Goal: Register for event/course

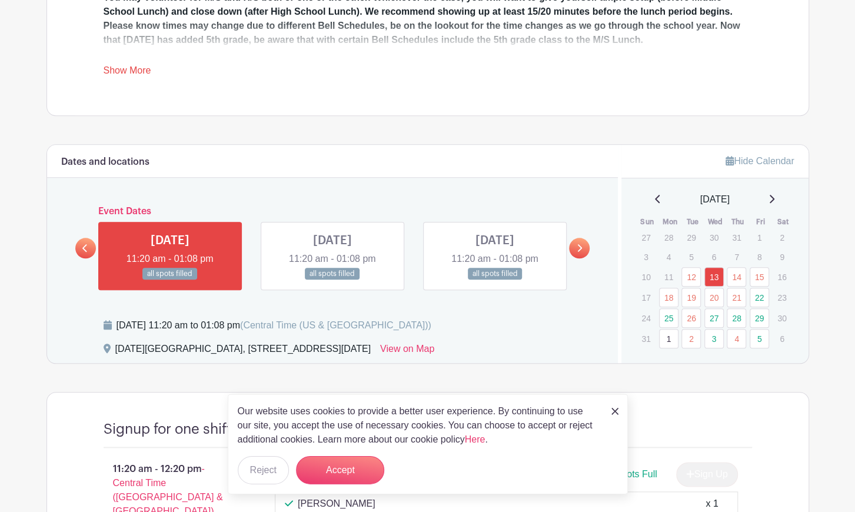
scroll to position [523, 0]
click at [616, 409] on img at bounding box center [614, 411] width 7 height 7
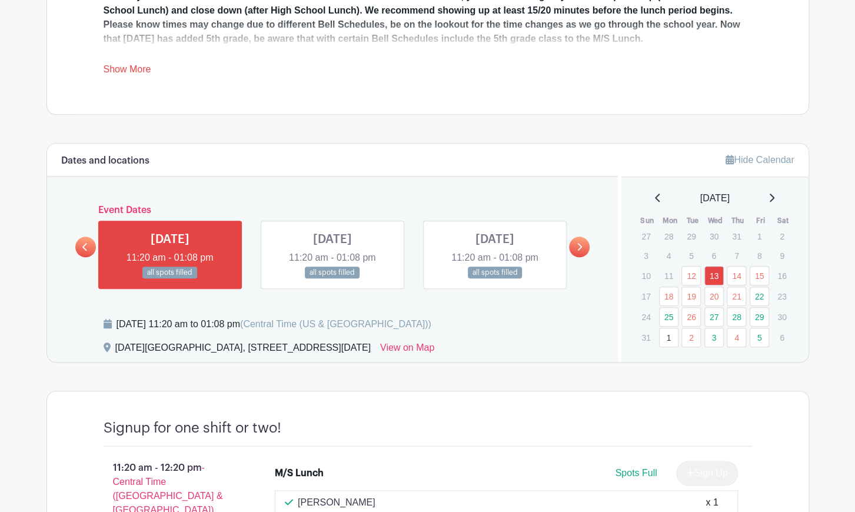
click at [581, 248] on icon at bounding box center [579, 246] width 5 height 9
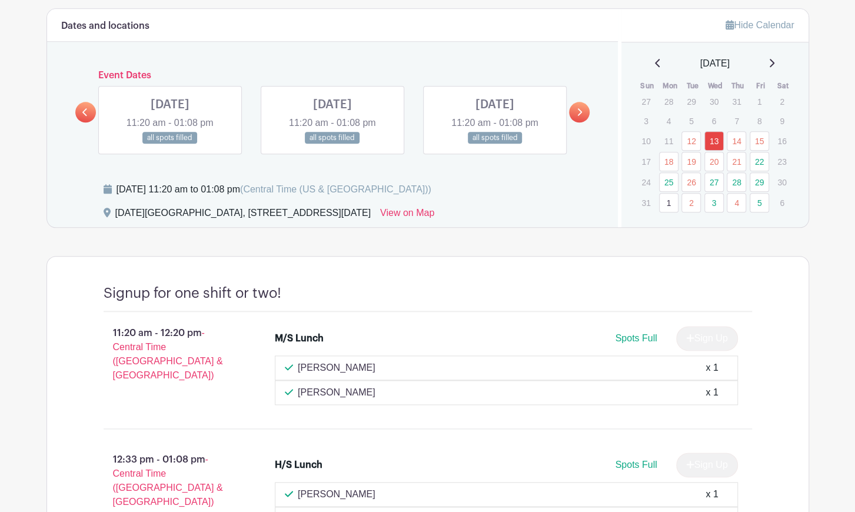
scroll to position [664, 0]
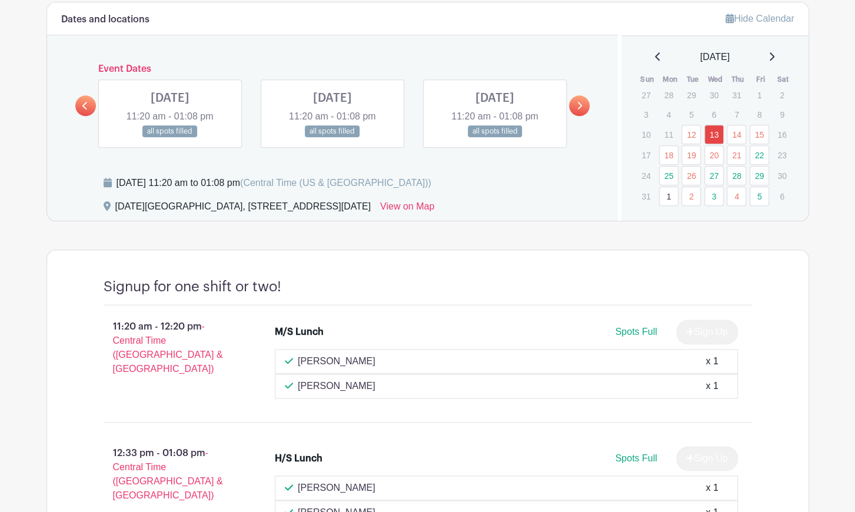
click at [170, 138] on link at bounding box center [170, 138] width 0 height 0
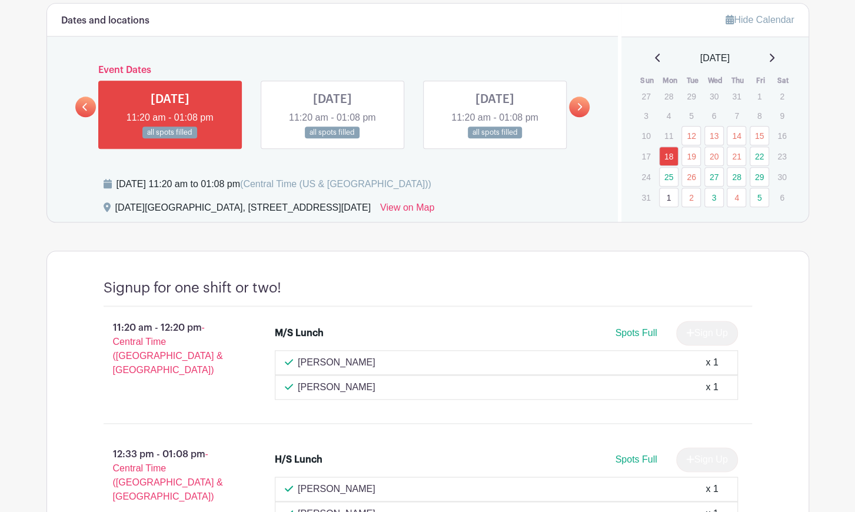
scroll to position [650, 0]
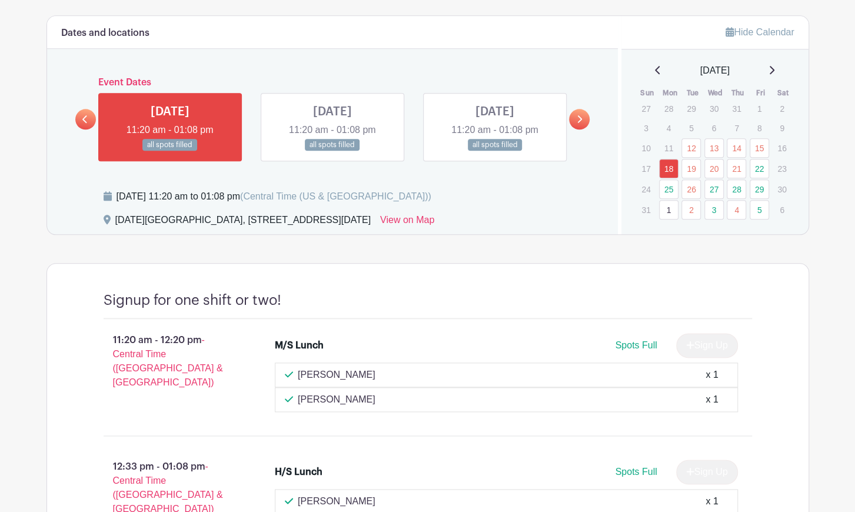
click at [333, 151] on link at bounding box center [333, 151] width 0 height 0
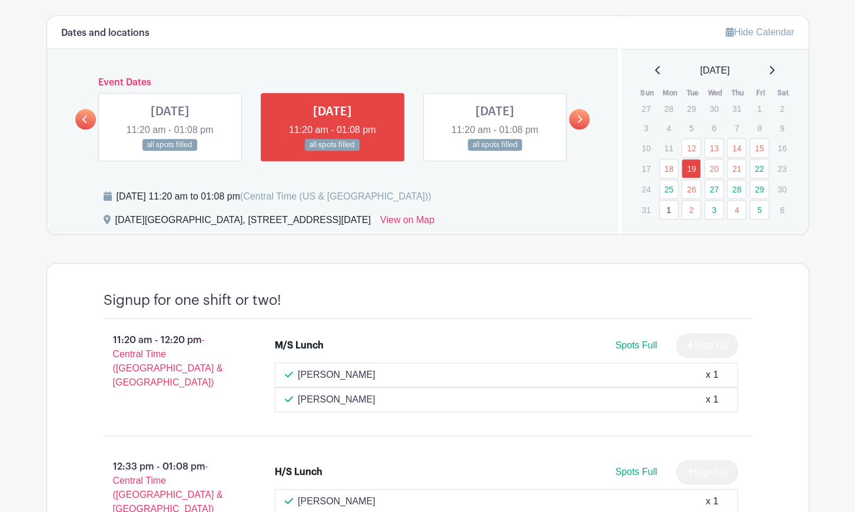
click at [495, 151] on link at bounding box center [495, 151] width 0 height 0
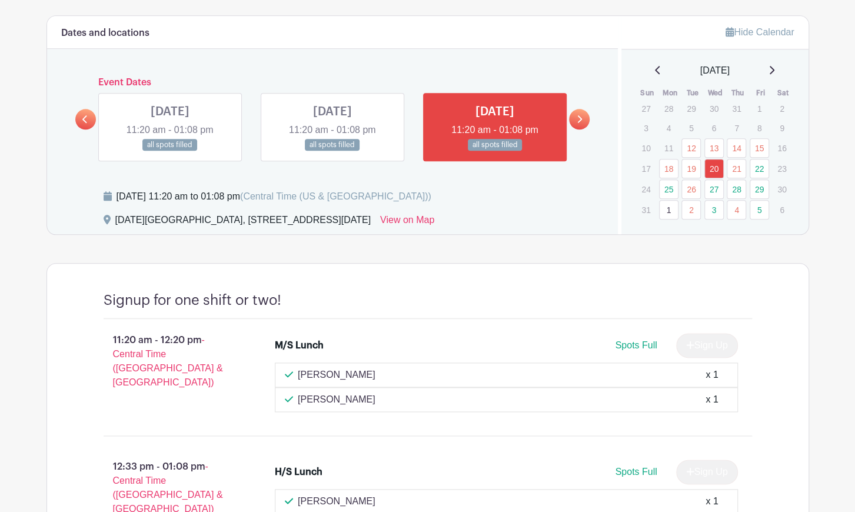
click at [580, 115] on icon at bounding box center [579, 119] width 5 height 9
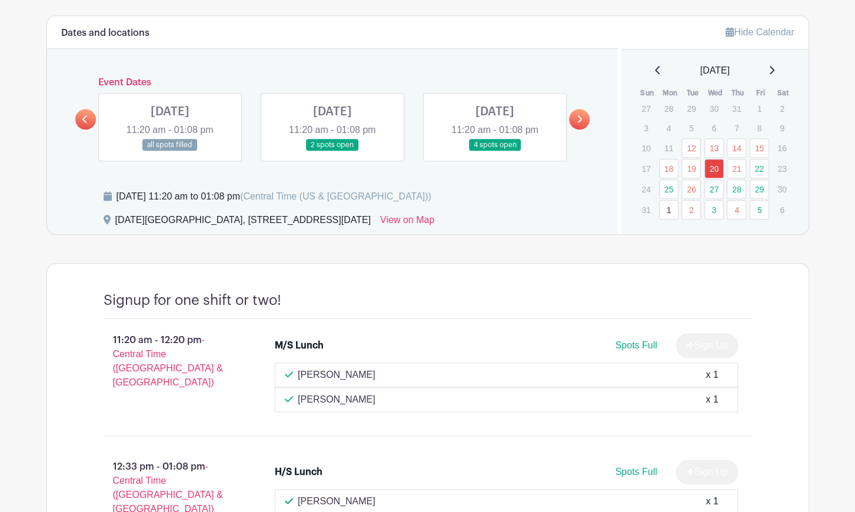
click at [333, 151] on link at bounding box center [333, 151] width 0 height 0
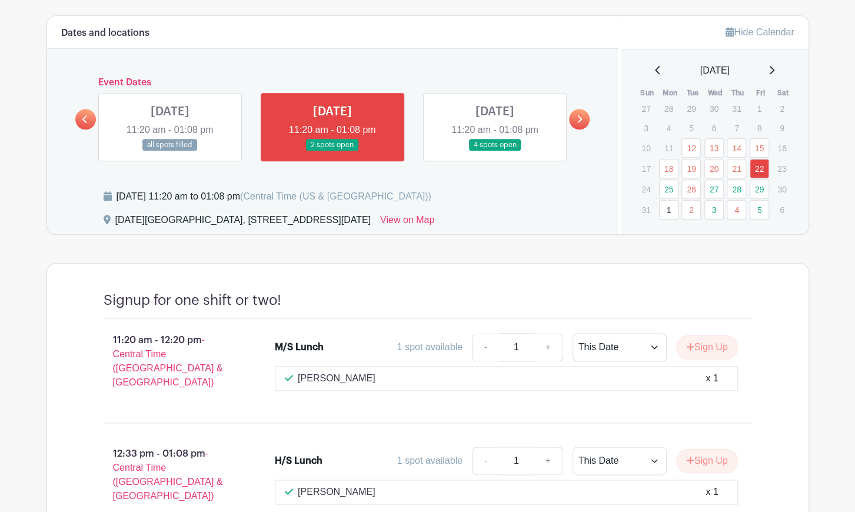
click at [495, 151] on link at bounding box center [495, 151] width 0 height 0
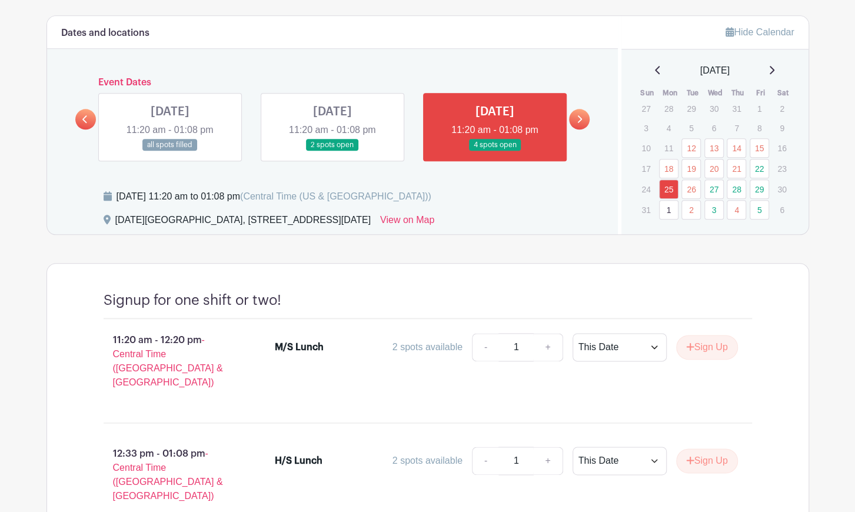
click at [574, 115] on link at bounding box center [579, 119] width 21 height 21
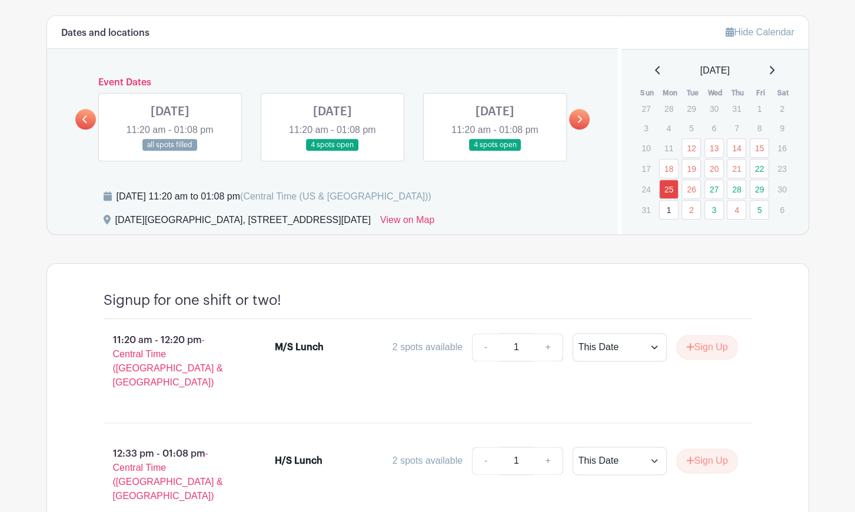
click at [582, 121] on icon at bounding box center [579, 119] width 5 height 9
click at [578, 121] on icon at bounding box center [579, 119] width 5 height 9
click at [88, 118] on link at bounding box center [85, 119] width 21 height 21
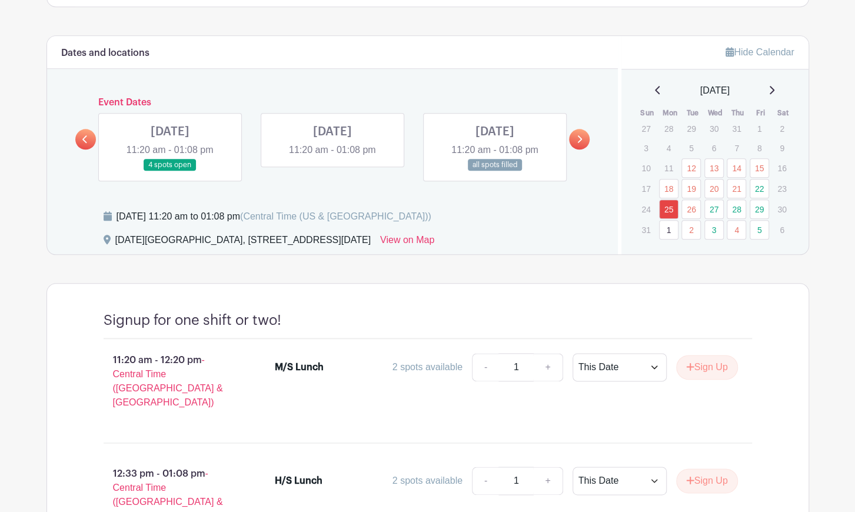
click at [85, 135] on icon at bounding box center [84, 139] width 5 height 9
click at [587, 139] on link at bounding box center [579, 139] width 21 height 21
click at [82, 138] on link at bounding box center [85, 139] width 21 height 21
click at [579, 141] on link at bounding box center [579, 139] width 21 height 21
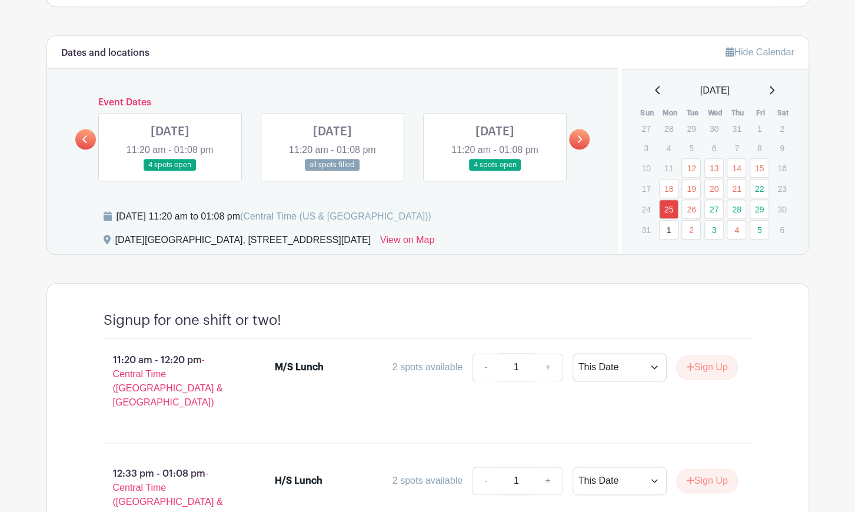
click at [84, 132] on link at bounding box center [85, 139] width 21 height 21
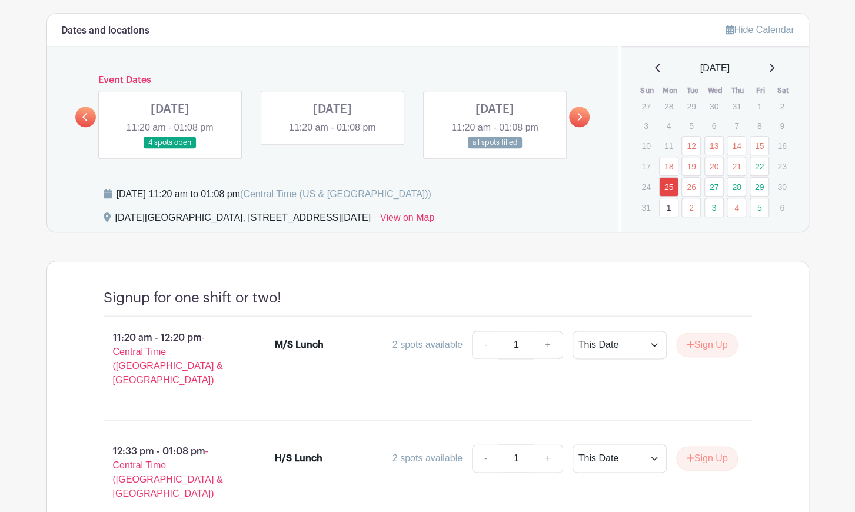
scroll to position [654, 0]
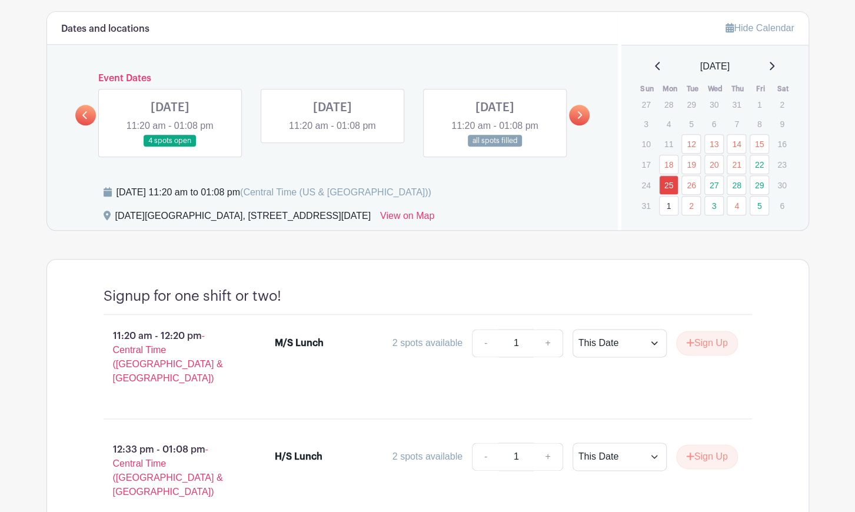
click at [89, 115] on link at bounding box center [85, 115] width 21 height 21
click at [577, 114] on icon at bounding box center [579, 115] width 5 height 9
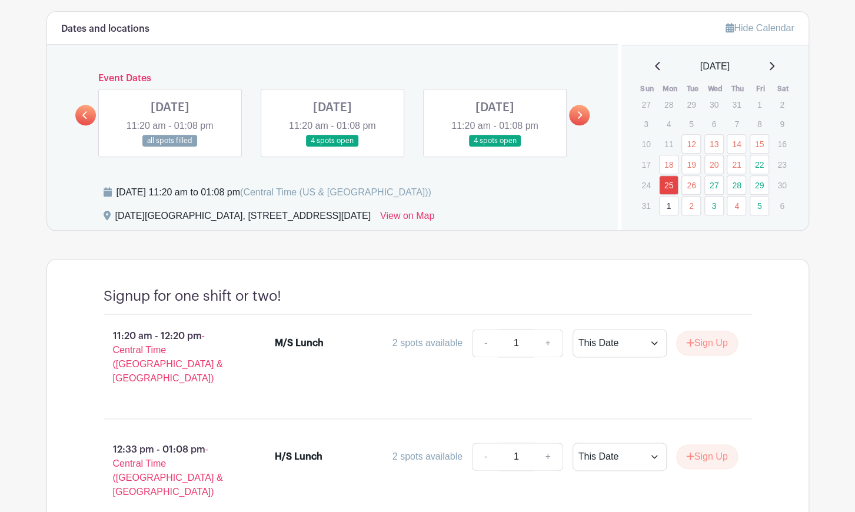
click at [577, 114] on icon at bounding box center [579, 115] width 5 height 9
click at [577, 119] on link at bounding box center [579, 115] width 21 height 21
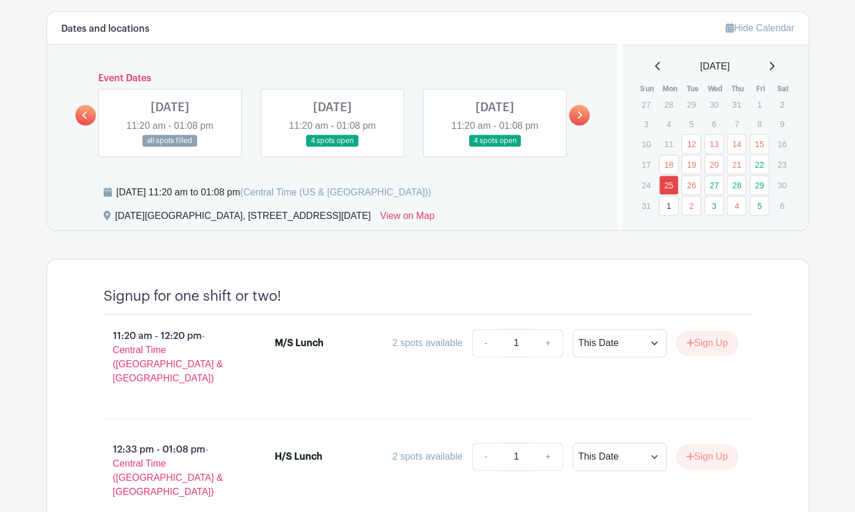
click at [577, 119] on link at bounding box center [579, 115] width 21 height 21
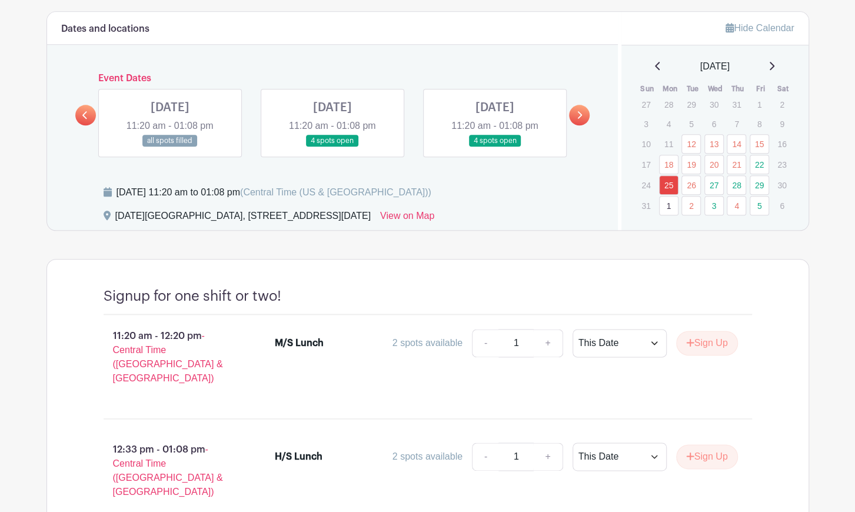
click at [774, 59] on link at bounding box center [772, 66] width 6 height 14
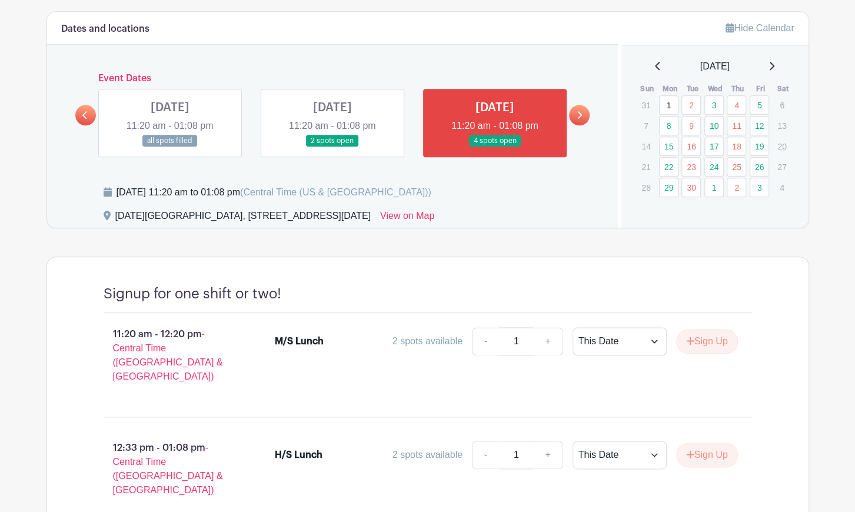
click at [774, 64] on icon at bounding box center [772, 65] width 6 height 9
click at [774, 62] on icon at bounding box center [772, 66] width 5 height 8
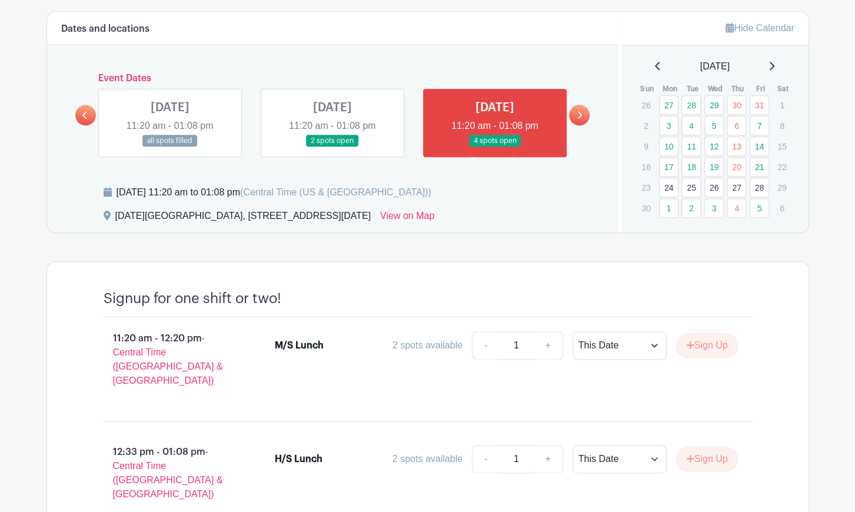
click at [581, 112] on icon at bounding box center [579, 115] width 5 height 9
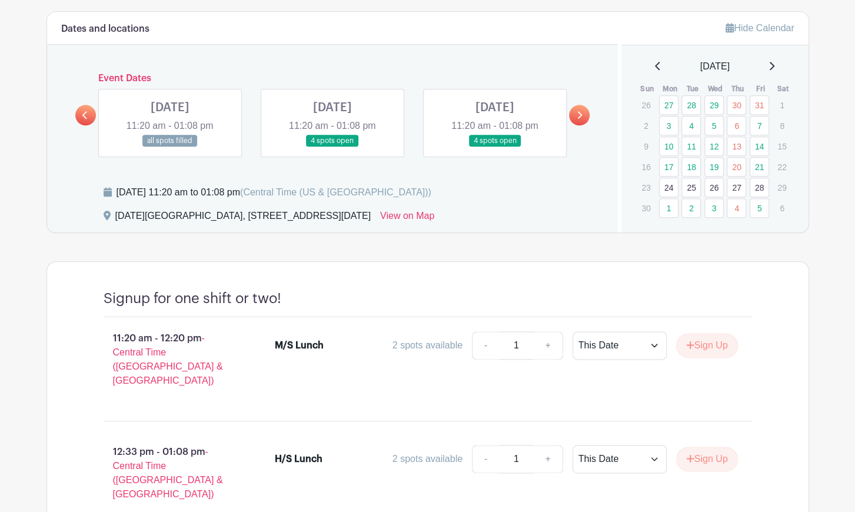
click at [580, 112] on icon at bounding box center [579, 115] width 5 height 9
